Goal: Information Seeking & Learning: Learn about a topic

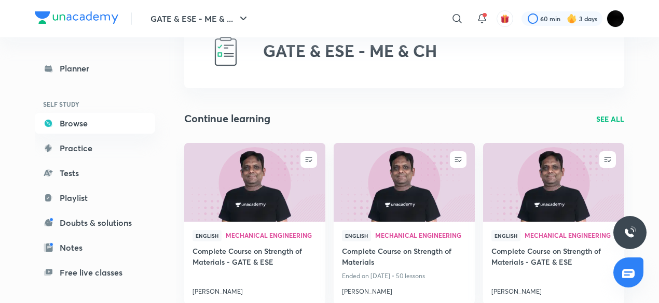
scroll to position [44, 0]
click at [268, 190] on img at bounding box center [255, 183] width 144 height 80
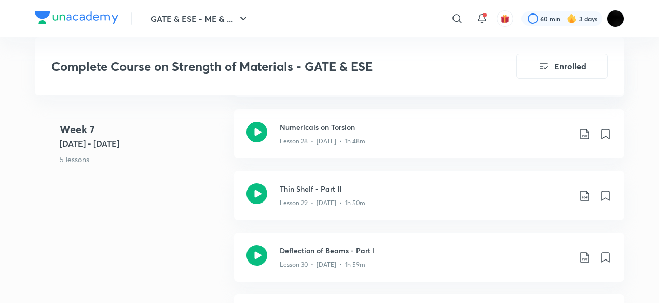
scroll to position [2612, 0]
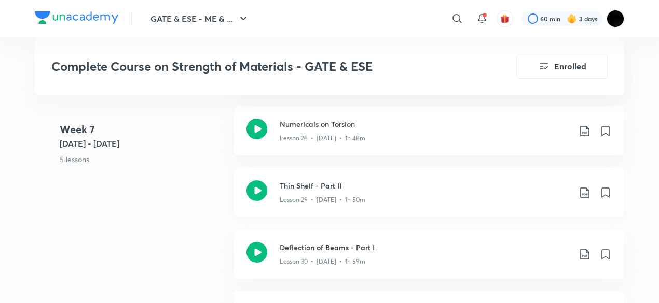
click at [400, 187] on h3 "Thin Shelf - Part II" at bounding box center [425, 185] width 290 height 11
